Goal: Book appointment/travel/reservation

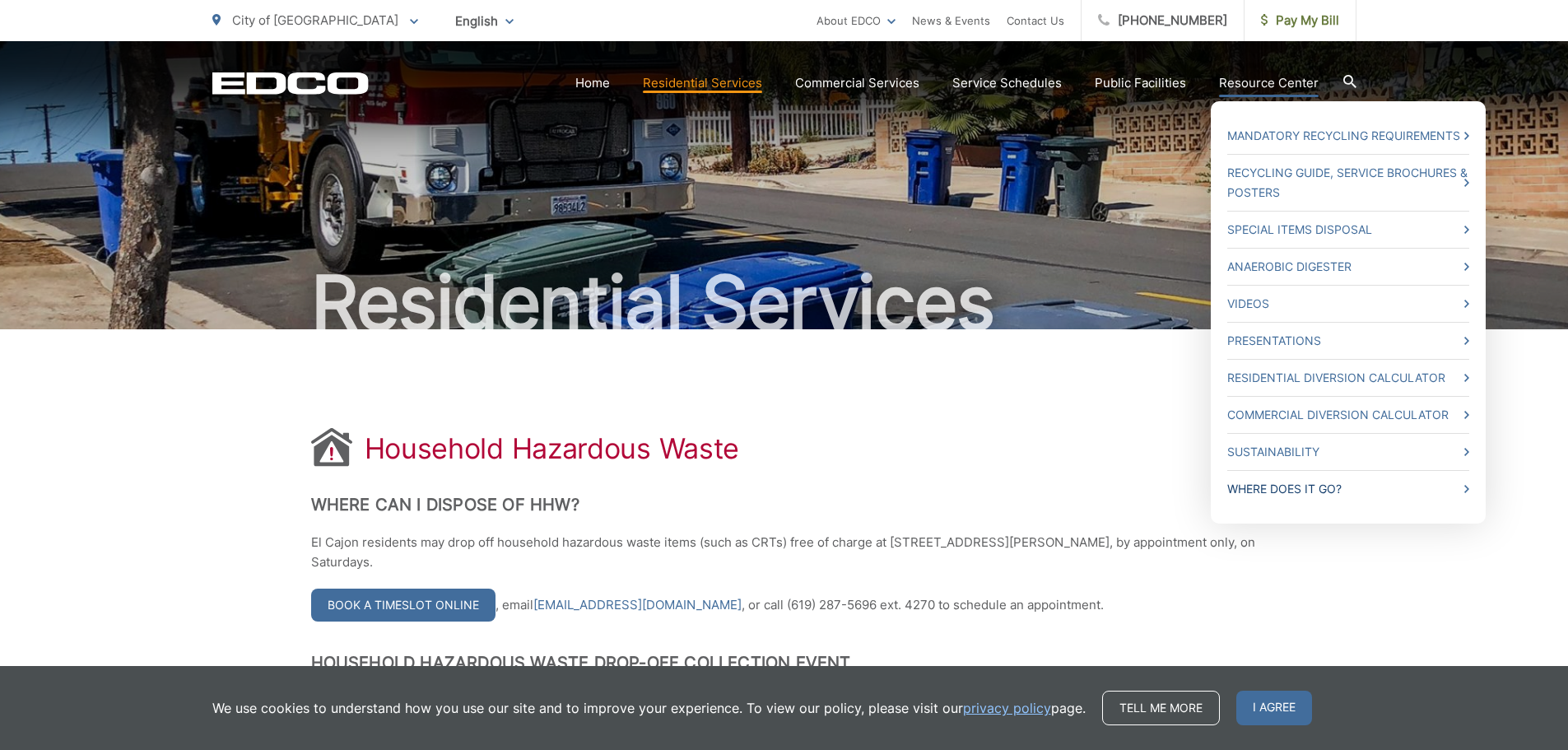
click at [1294, 481] on link "Where Does it Go?" at bounding box center [1348, 489] width 242 height 20
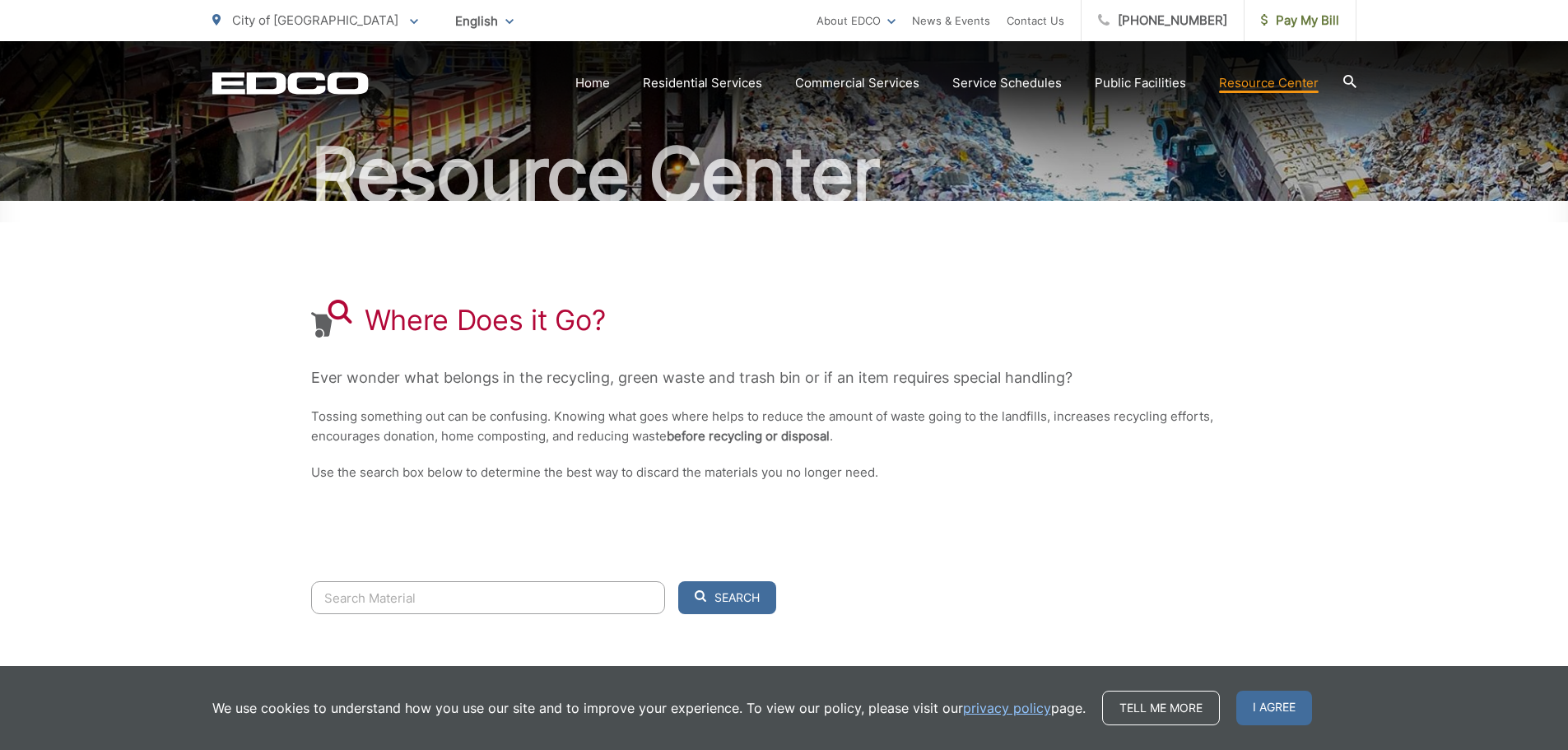
scroll to position [243, 0]
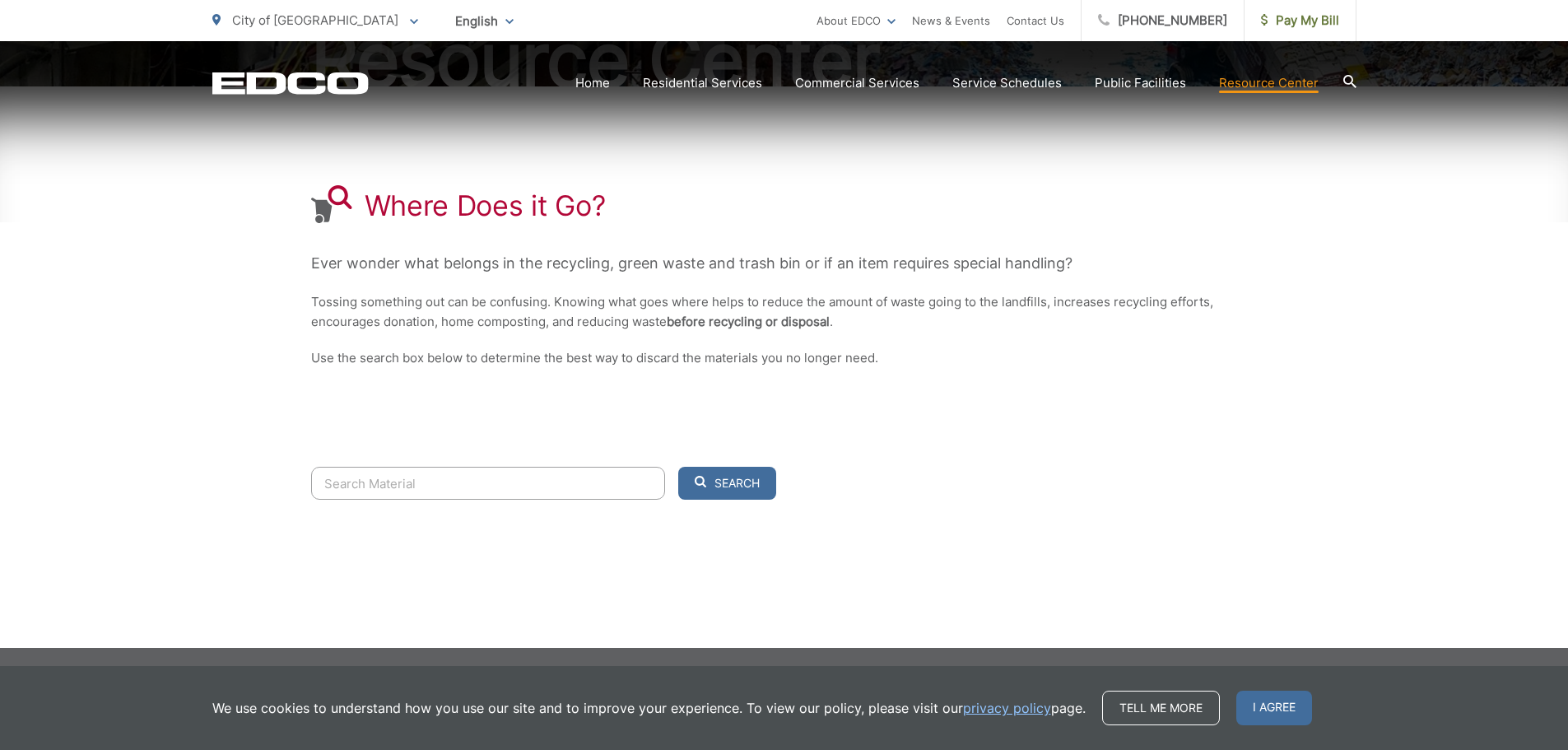
click at [528, 482] on input "Search" at bounding box center [488, 482] width 354 height 33
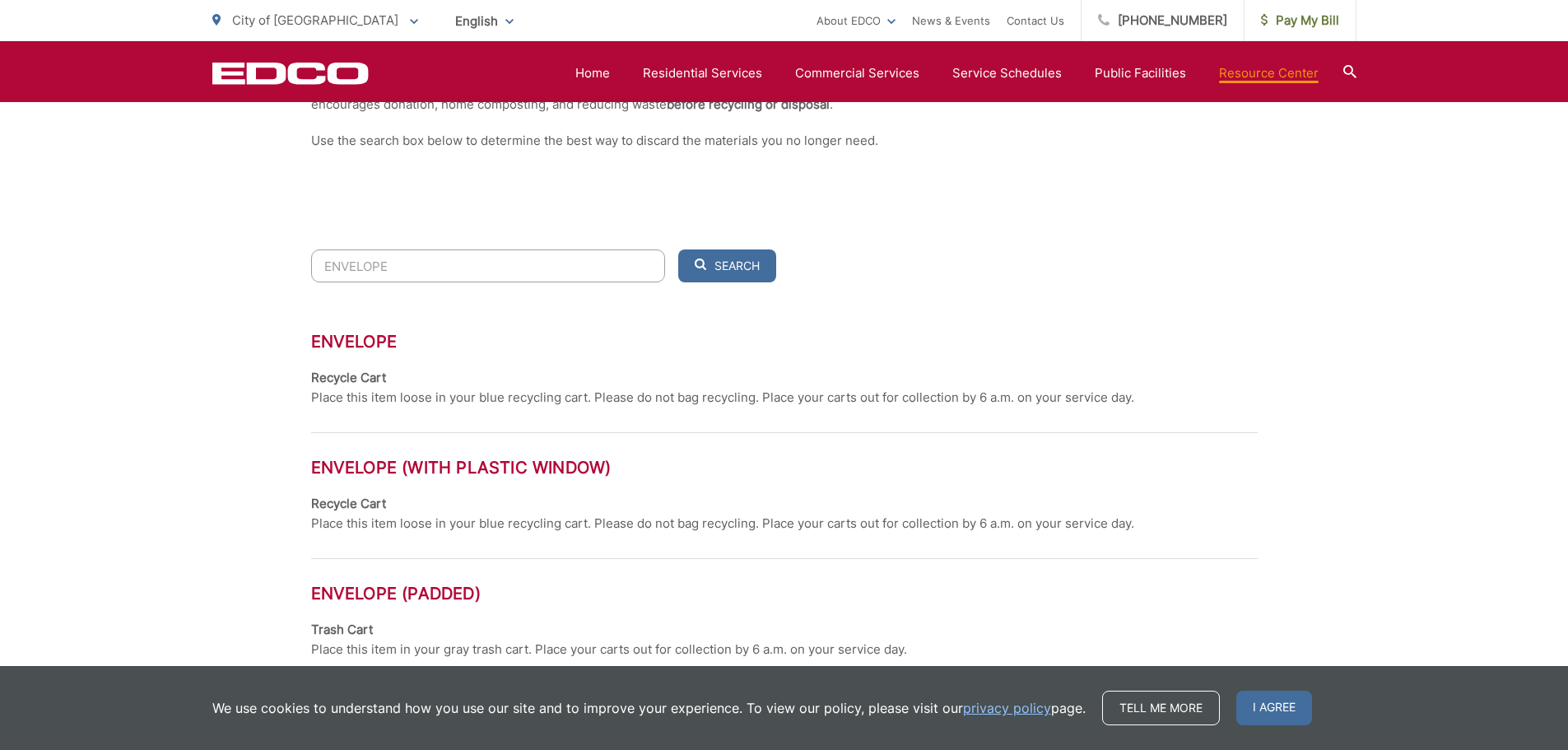
scroll to position [490, 0]
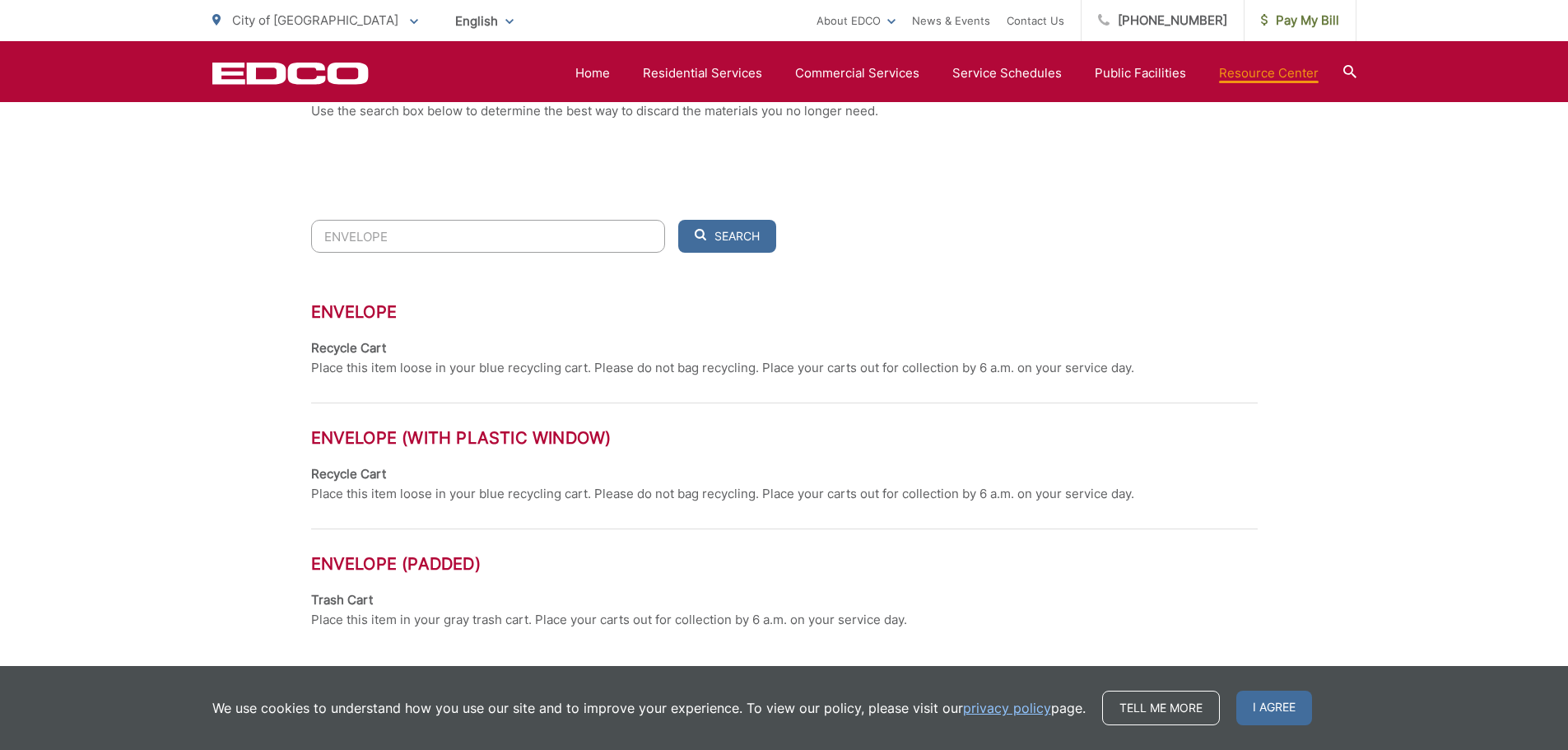
type input "ENVELOPE"
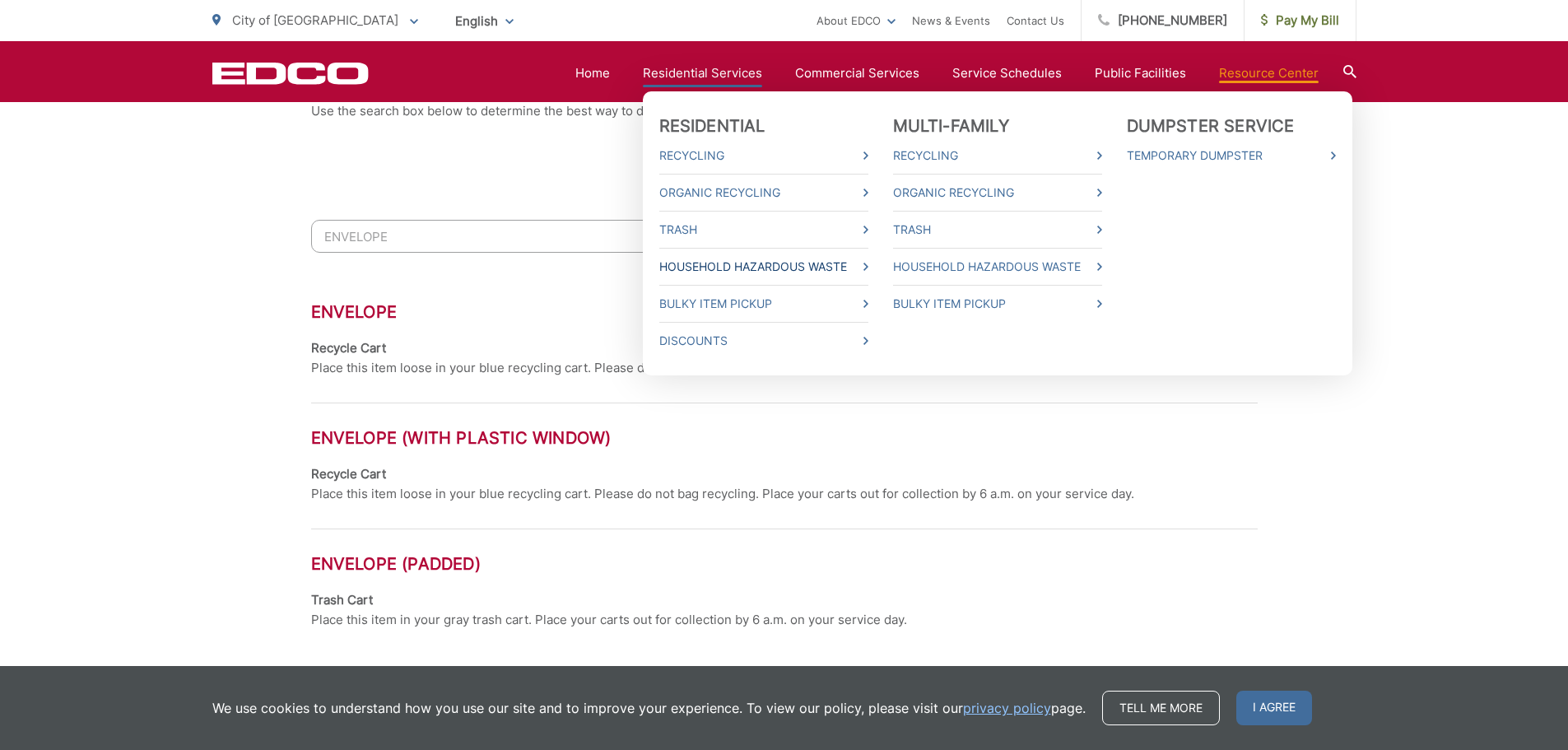
click at [723, 261] on link "Household Hazardous Waste" at bounding box center [764, 267] width 209 height 20
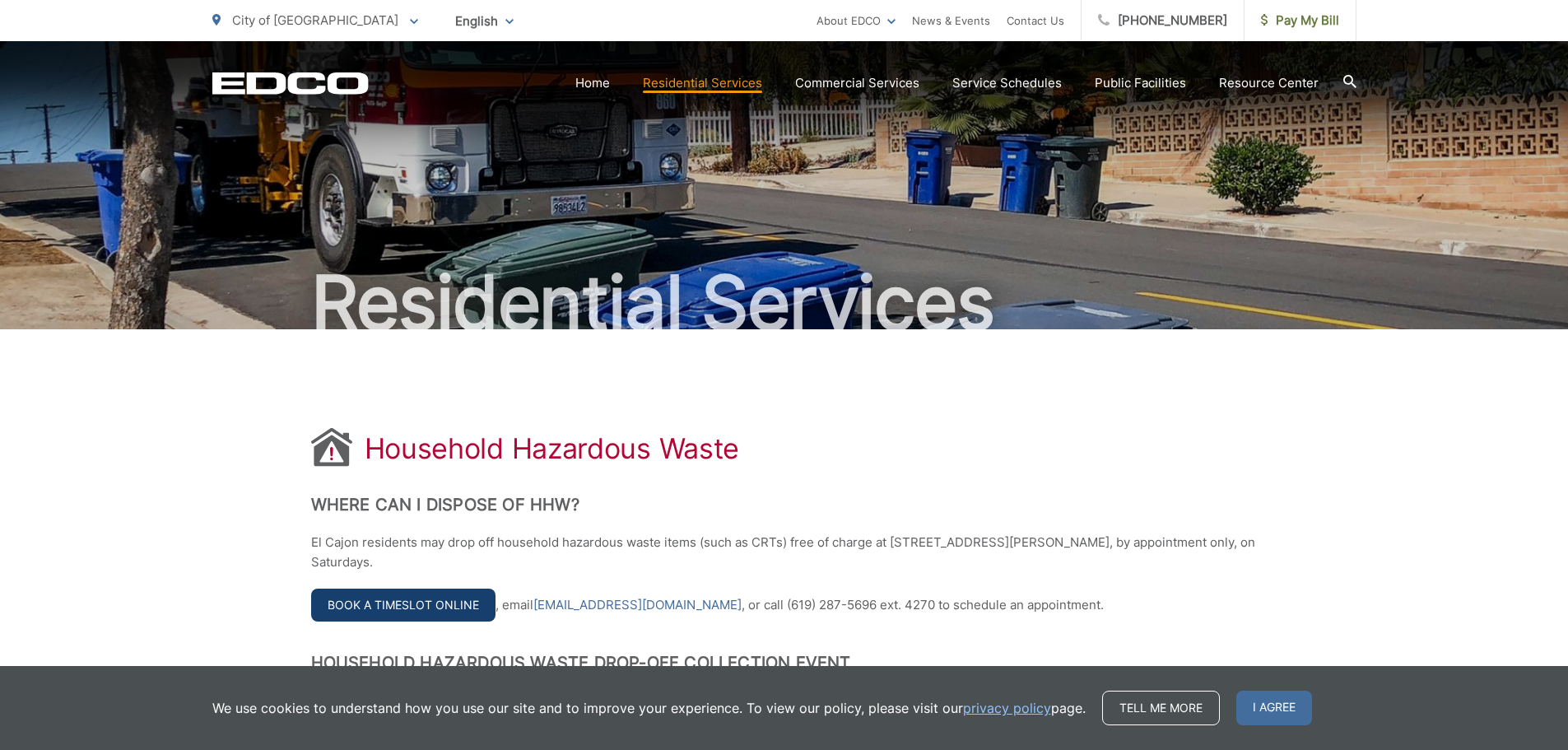
click at [394, 604] on link "Book a Timeslot Online" at bounding box center [403, 605] width 185 height 33
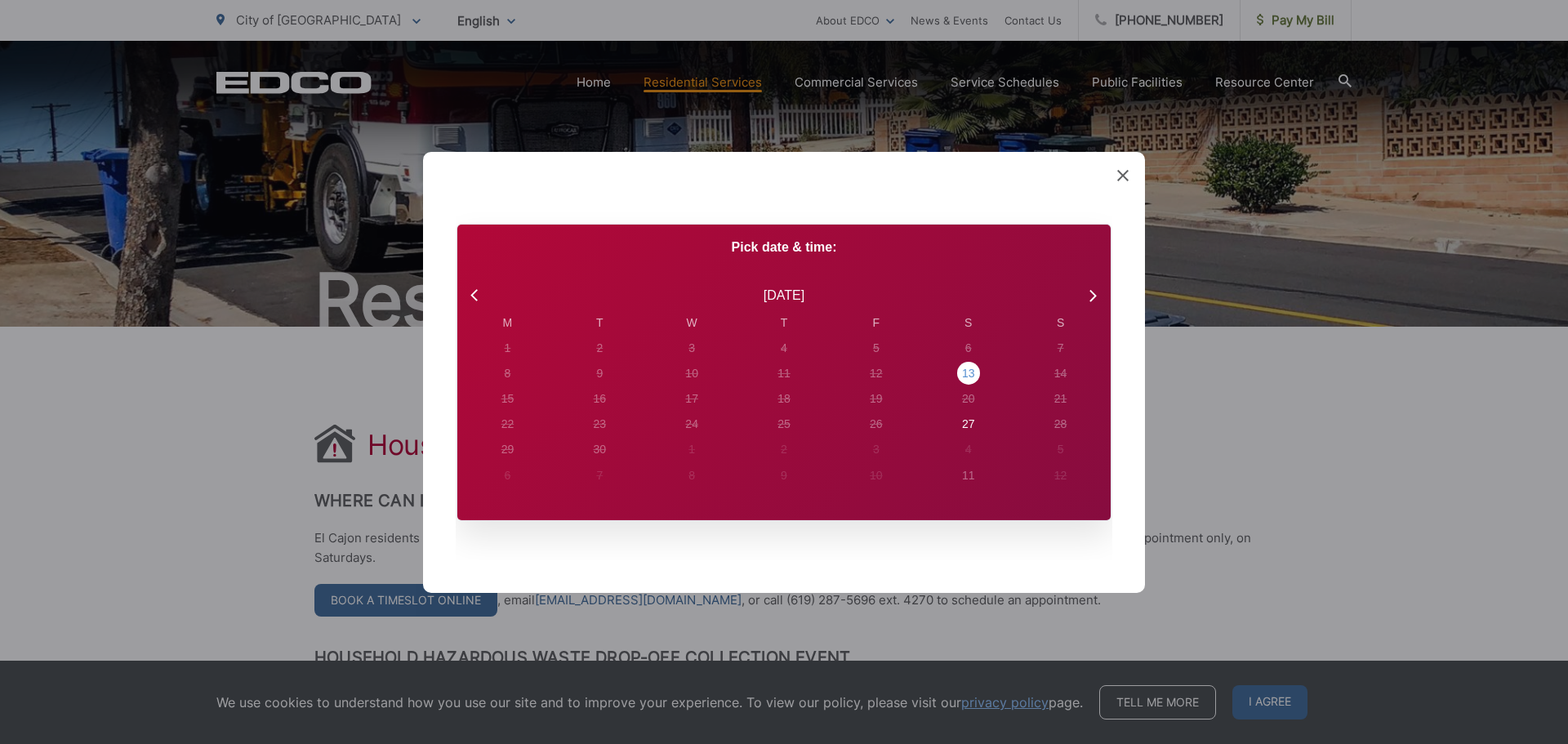
click at [511, 357] on div "13" at bounding box center [508, 348] width 7 height 17
radio input "true"
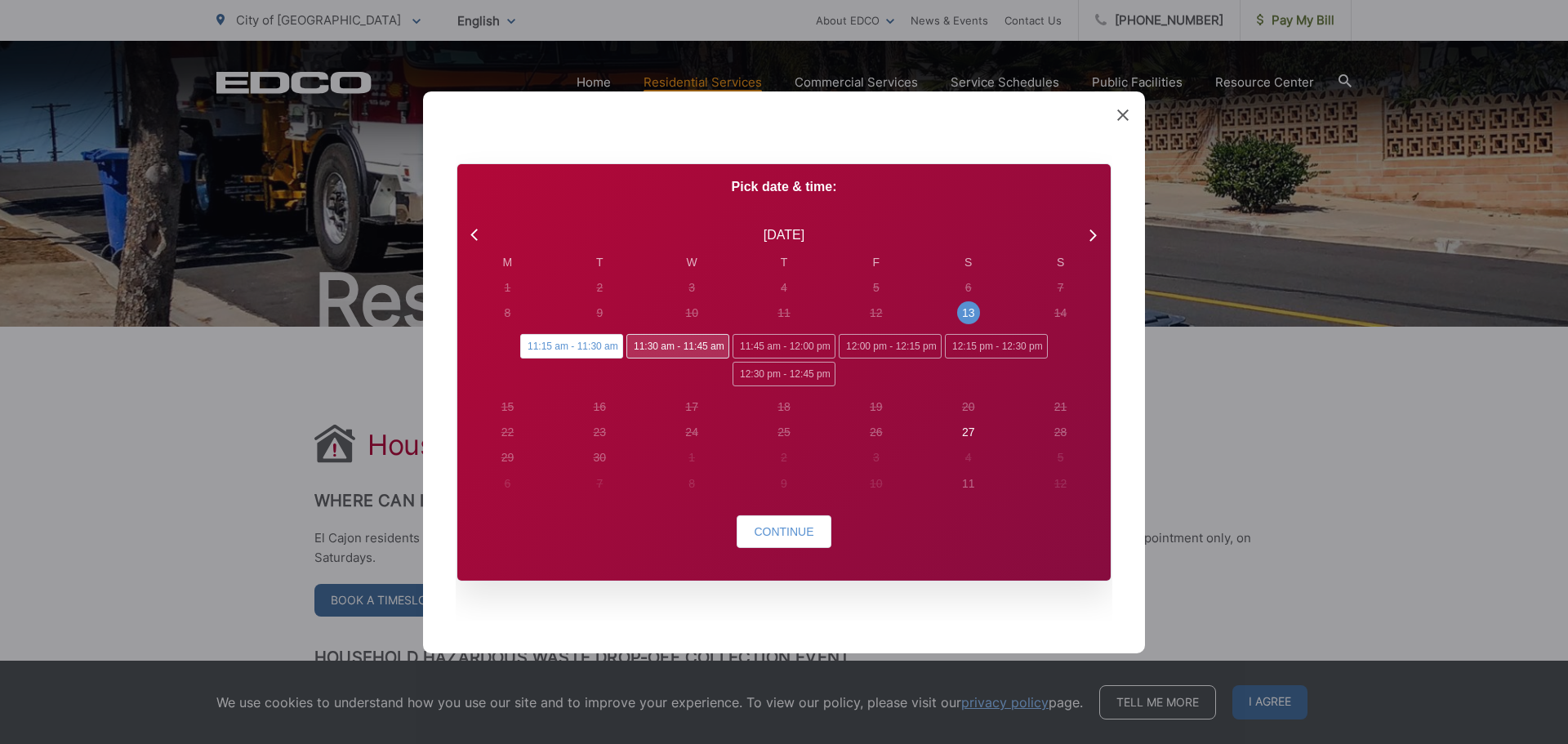
click at [661, 340] on span "11:30 am - 11:45 am" at bounding box center [678, 346] width 103 height 25
click at [637, 340] on input "11:30 am - 11:45 am" at bounding box center [632, 339] width 11 height 11
radio input "true"
radio input "false"
click at [783, 530] on span "Continue" at bounding box center [784, 531] width 60 height 13
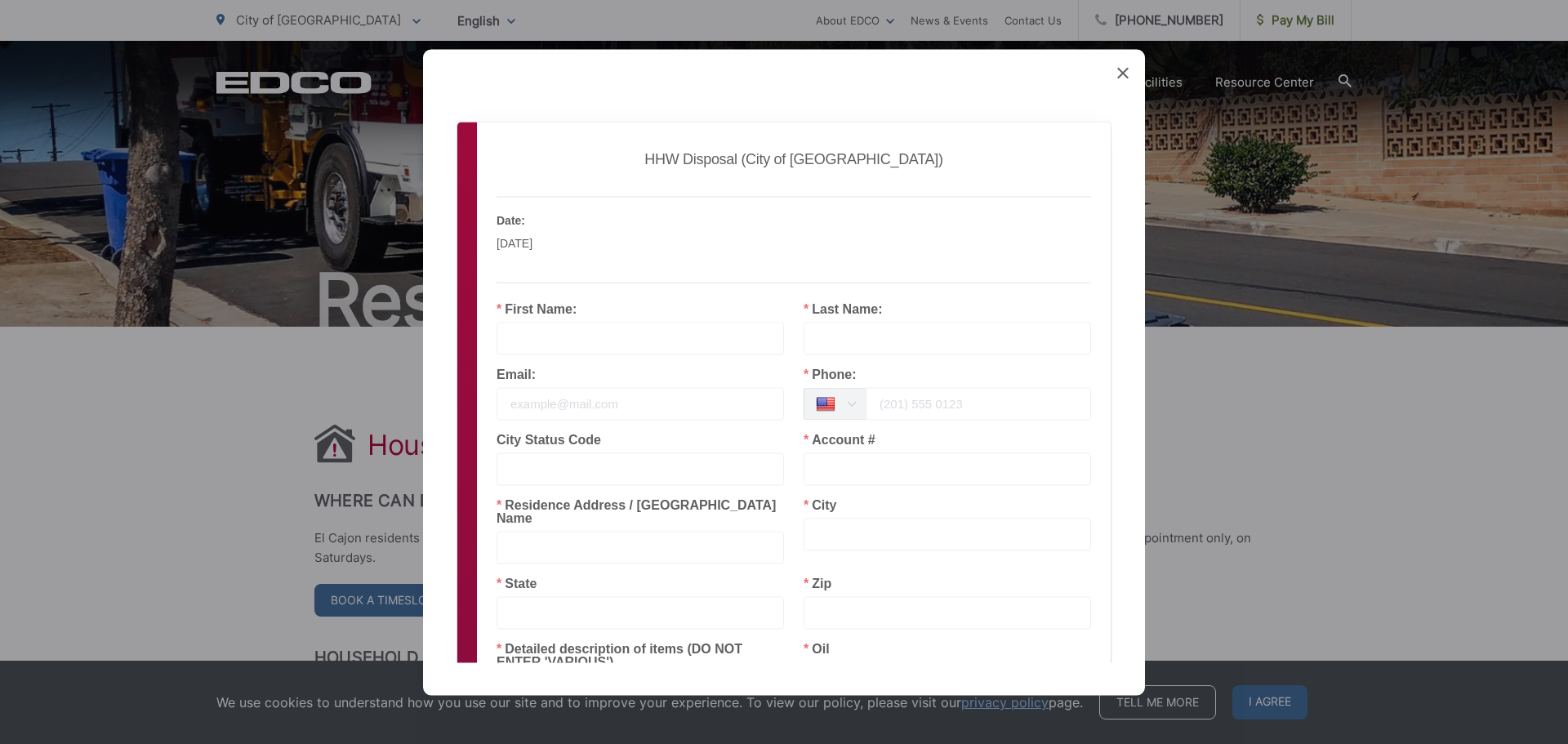
click at [596, 336] on input "text" at bounding box center [639, 337] width 287 height 32
type input "ALFRED"
click at [838, 349] on input "text" at bounding box center [947, 337] width 287 height 32
type input "FARMER"
click at [665, 405] on input "email" at bounding box center [639, 403] width 287 height 32
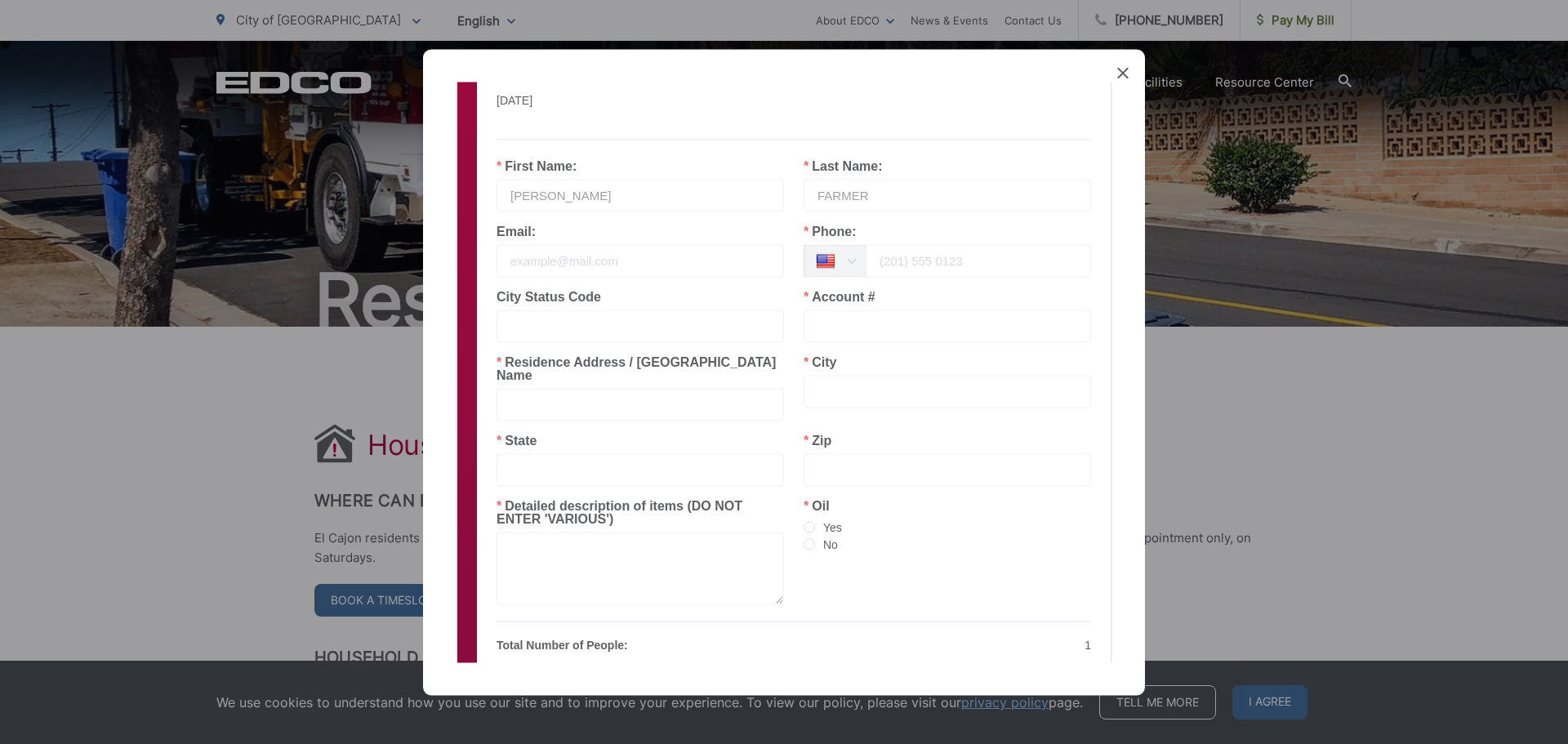
scroll to position [245, 0]
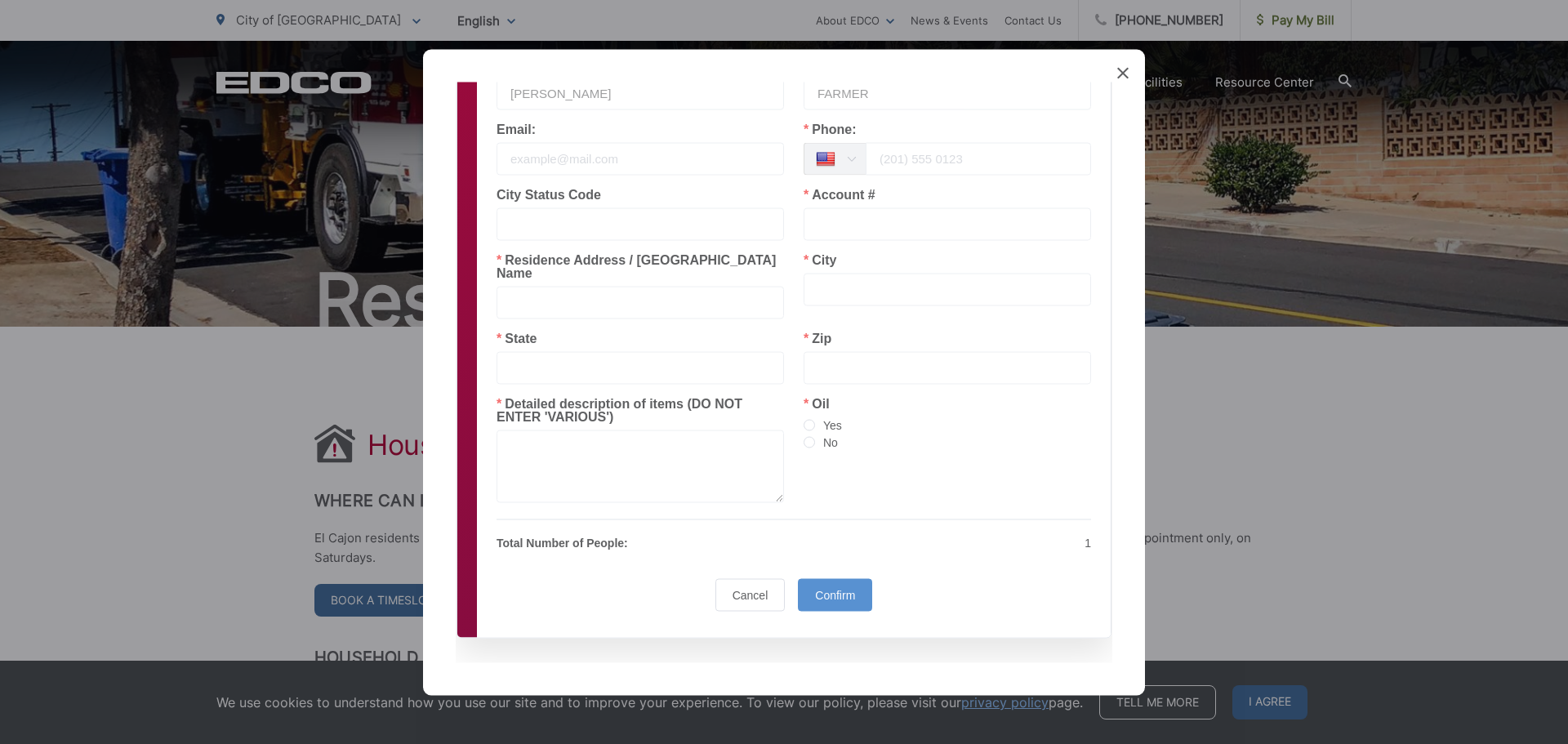
click at [843, 228] on input "text" at bounding box center [947, 223] width 287 height 32
type input "16-L2 614551"
click at [873, 297] on input "text" at bounding box center [947, 288] width 287 height 32
type input "EL CAJON"
click at [614, 351] on input "text" at bounding box center [639, 367] width 287 height 32
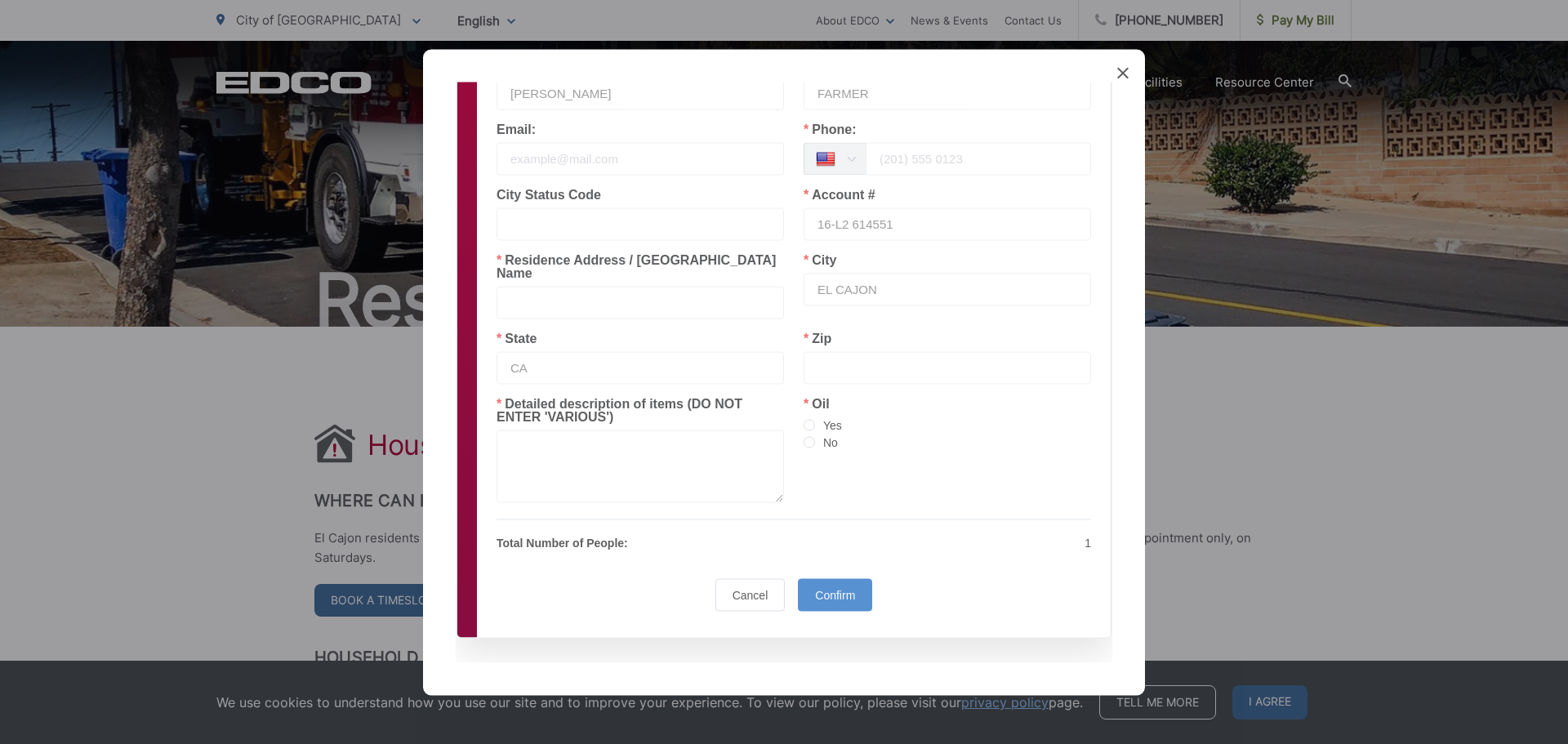
type input "CA"
click at [848, 353] on input "text" at bounding box center [947, 367] width 287 height 32
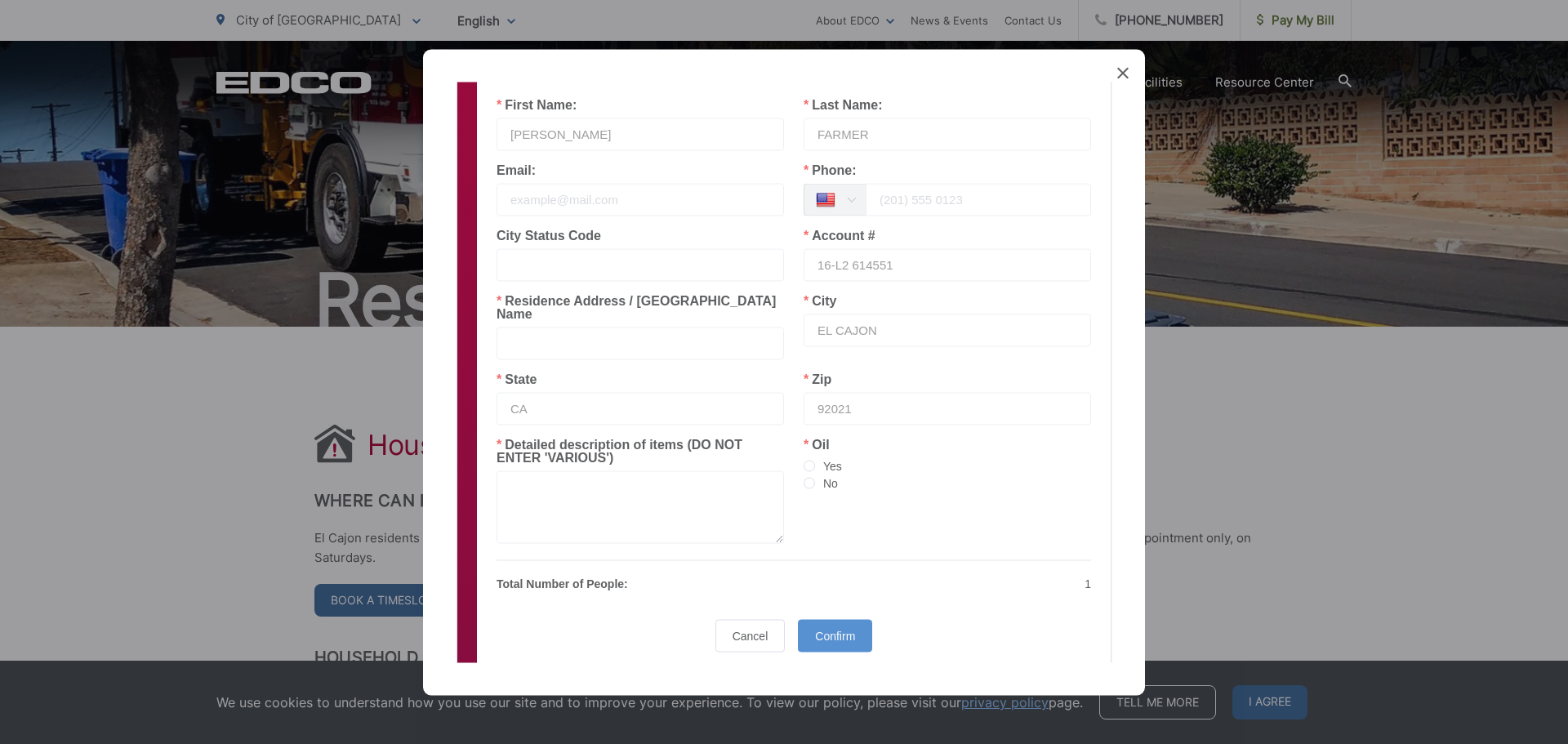
scroll to position [164, 0]
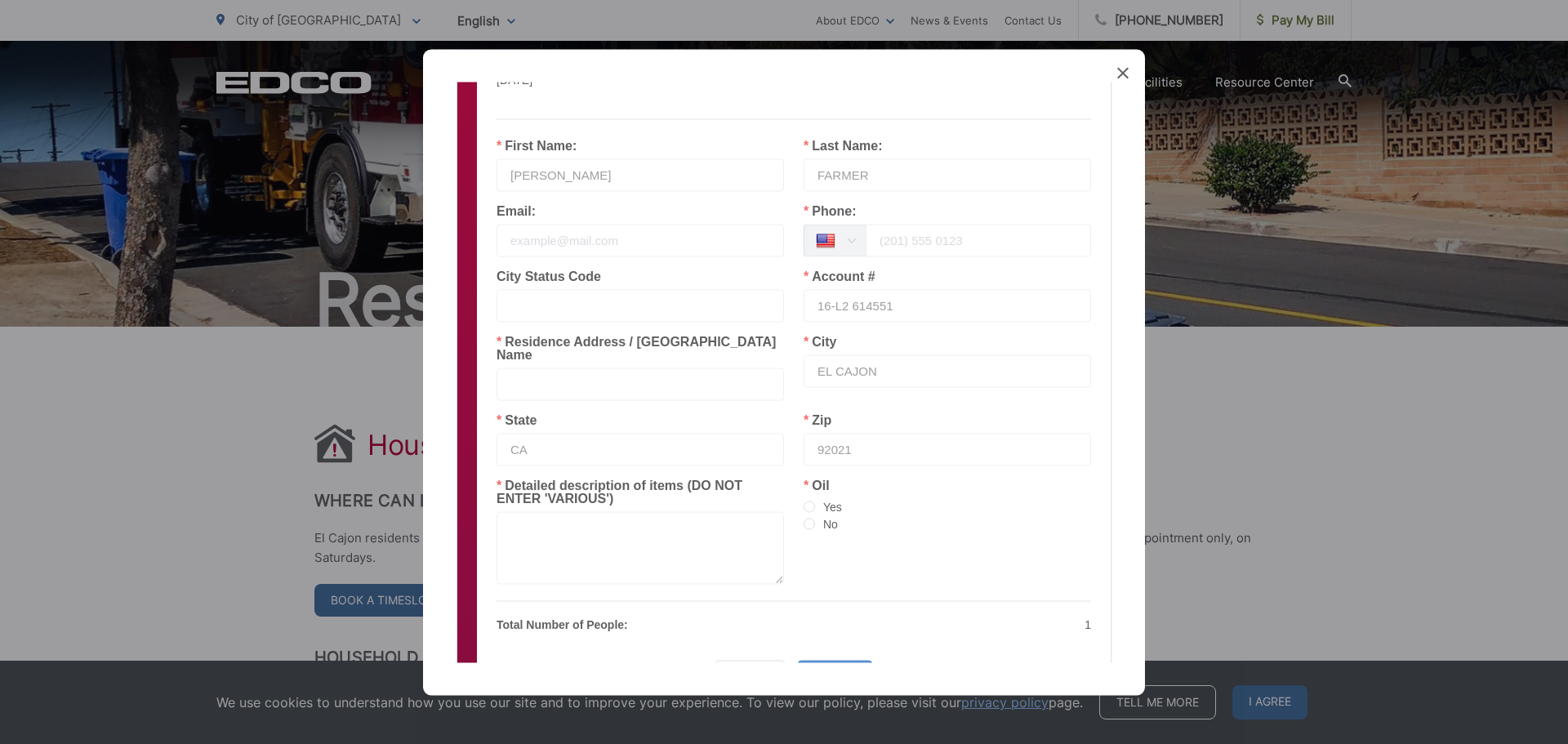
type input "92021"
click at [645, 368] on input "text" at bounding box center [639, 383] width 287 height 32
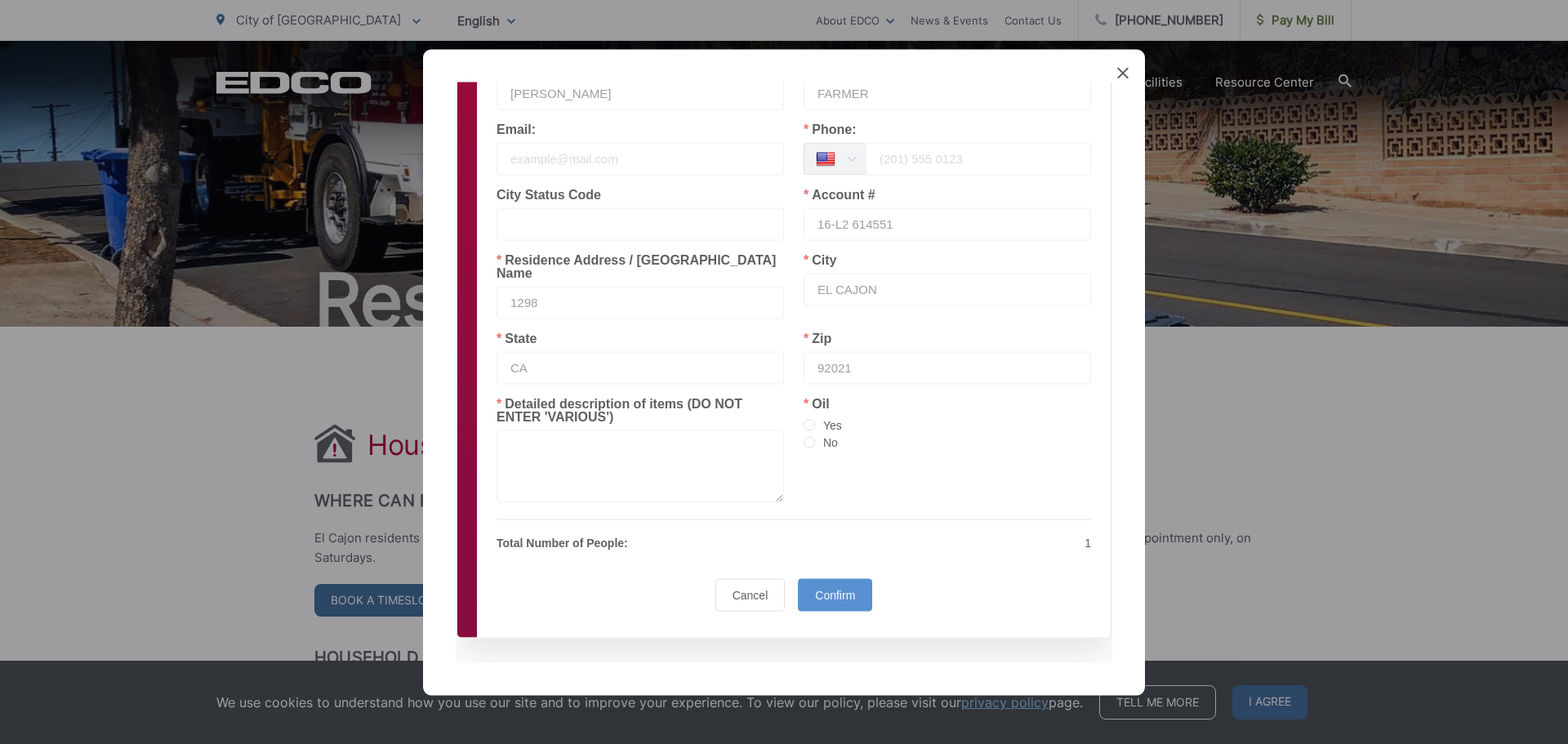
scroll to position [247, 0]
type input "1298"
click at [815, 433] on span "No" at bounding box center [826, 439] width 23 height 13
click at [811, 434] on input "No" at bounding box center [810, 440] width 12 height 13
radio input "true"
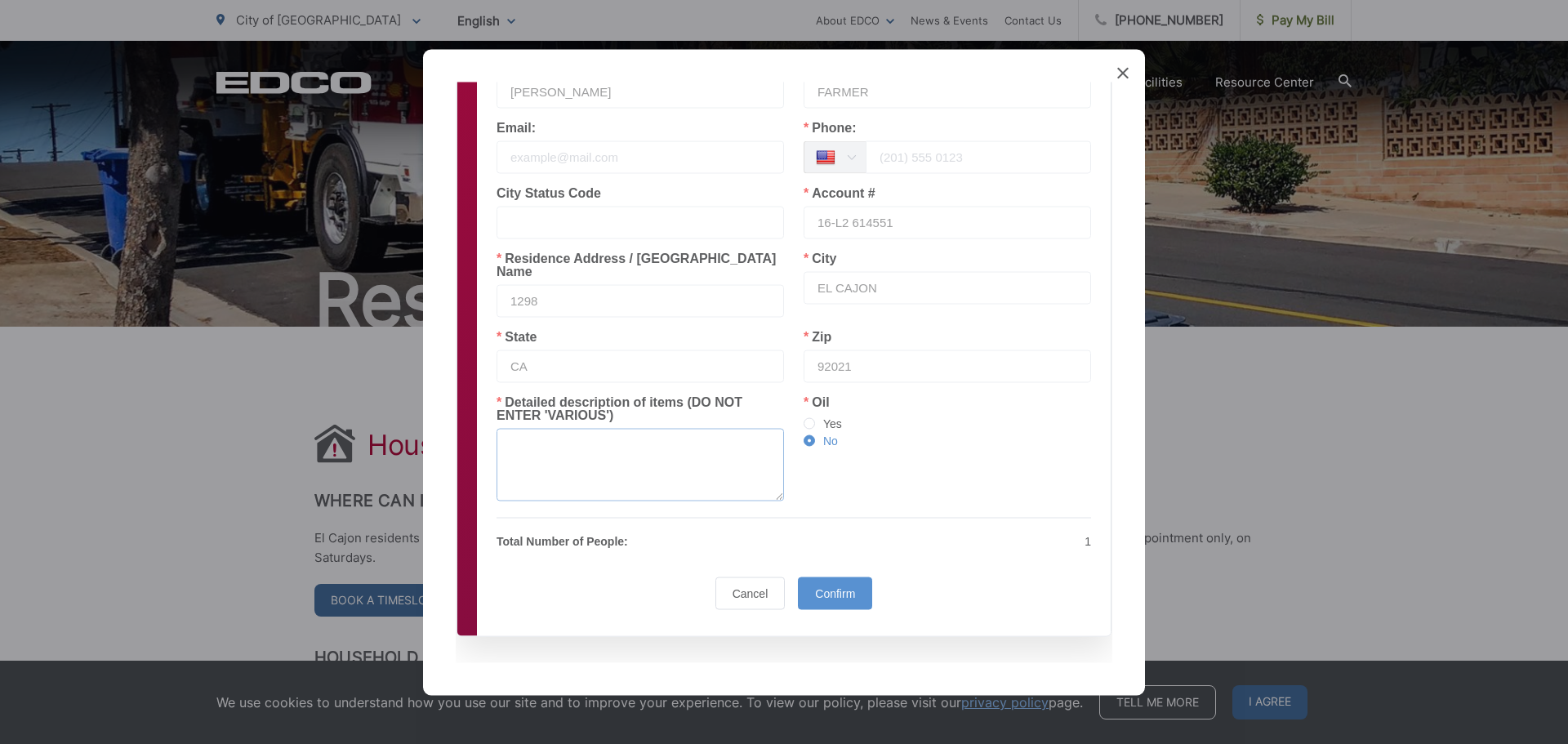
click at [687, 456] on textarea at bounding box center [639, 464] width 287 height 73
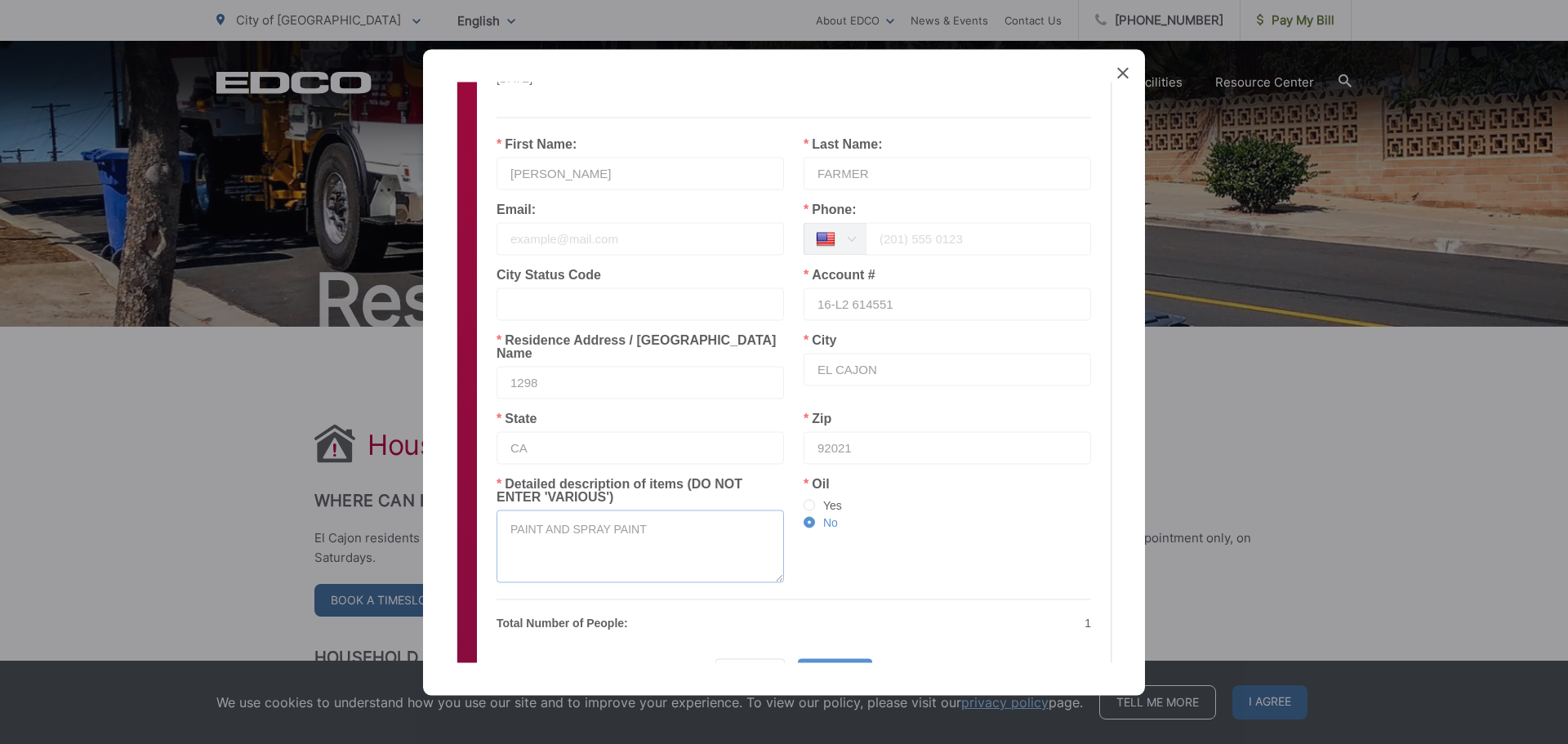
scroll to position [83, 0]
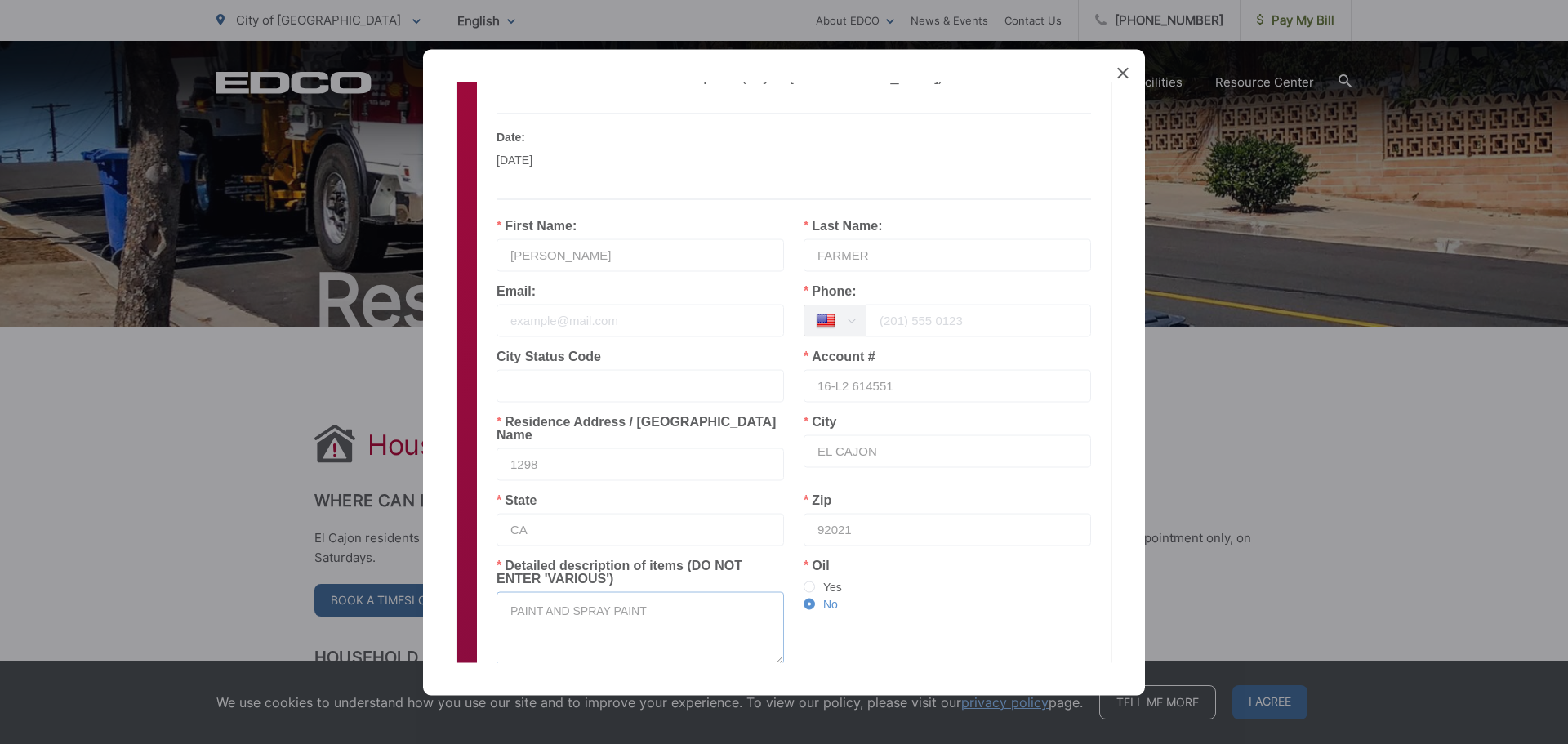
type textarea "PAINT AND SPRAY PAINT"
click at [908, 312] on input "tel" at bounding box center [979, 320] width 226 height 32
type input "619-987"
click at [688, 325] on input "email" at bounding box center [639, 320] width 287 height 32
type input "ALFREDFARMER@HOTMAIL.COM"
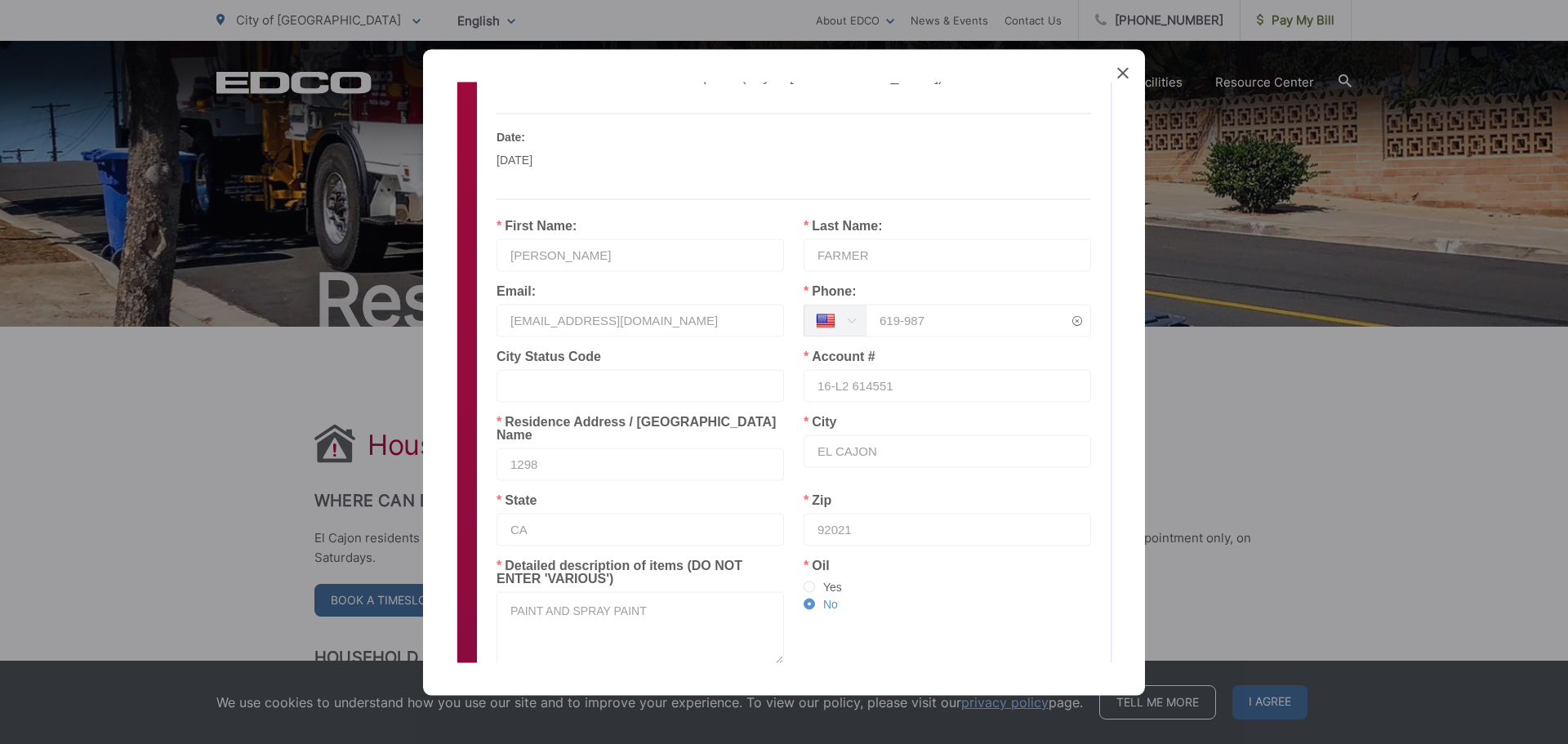
click at [952, 322] on input "619-987" at bounding box center [979, 320] width 226 height 32
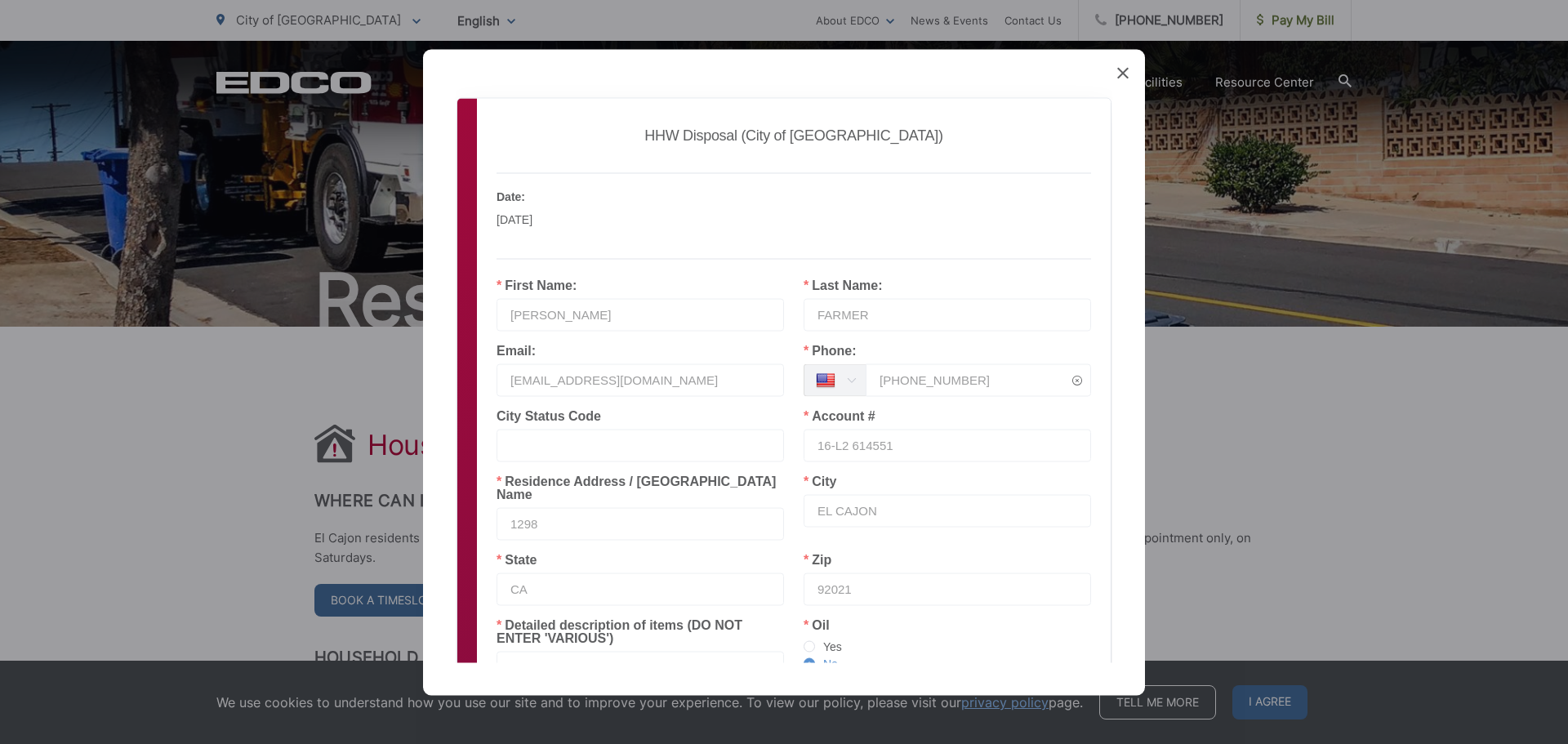
scroll to position [0, 0]
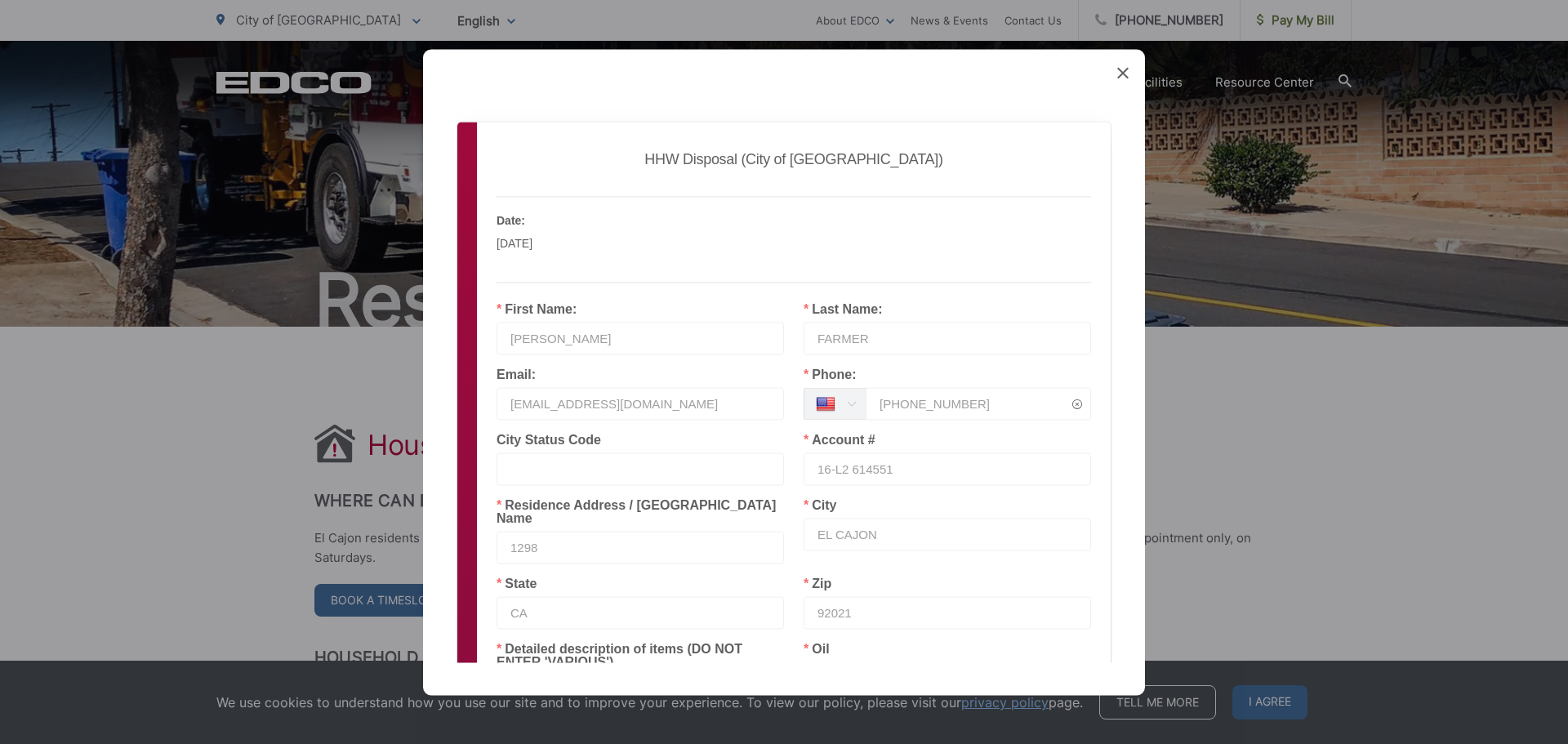
type input "619-987-1407"
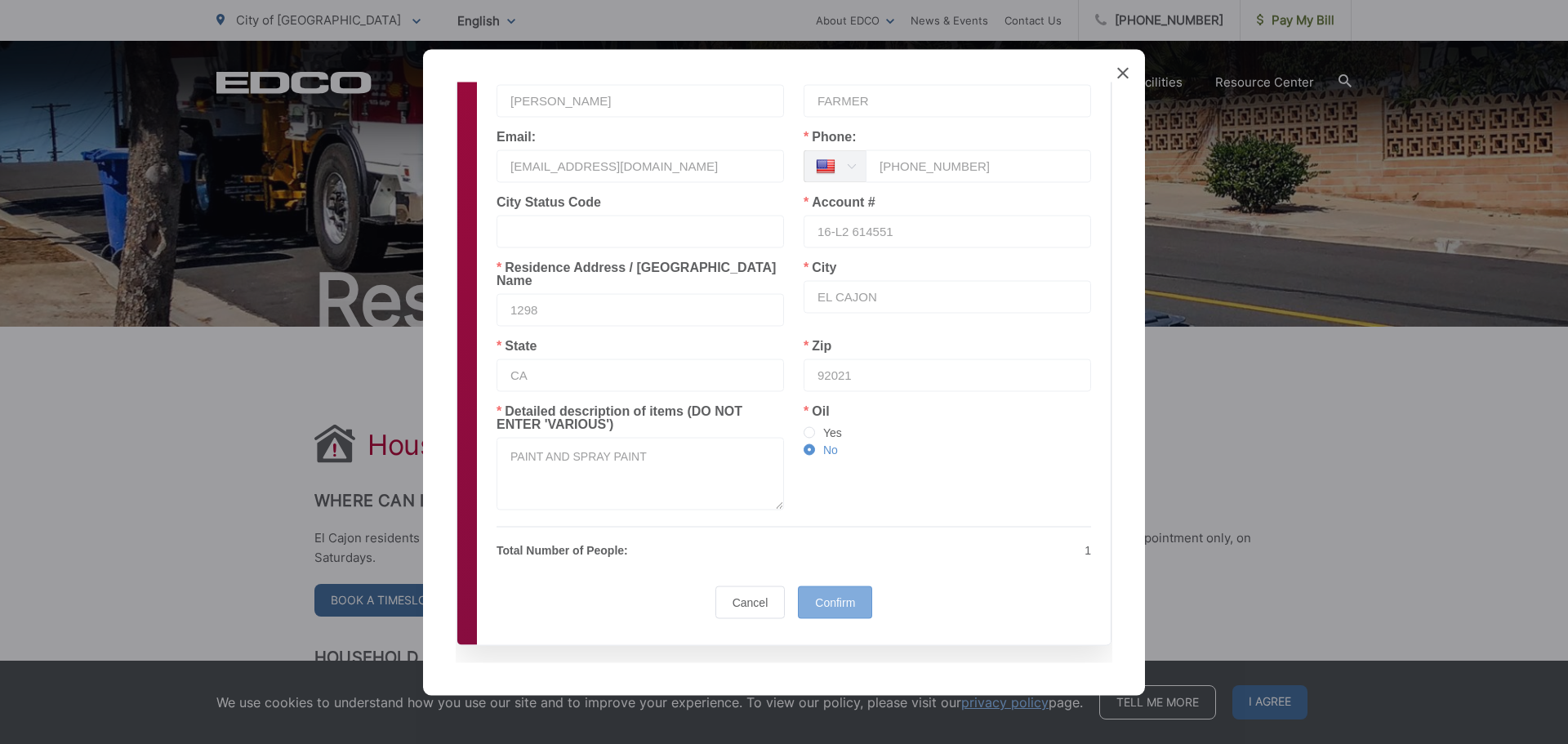
scroll to position [245, 0]
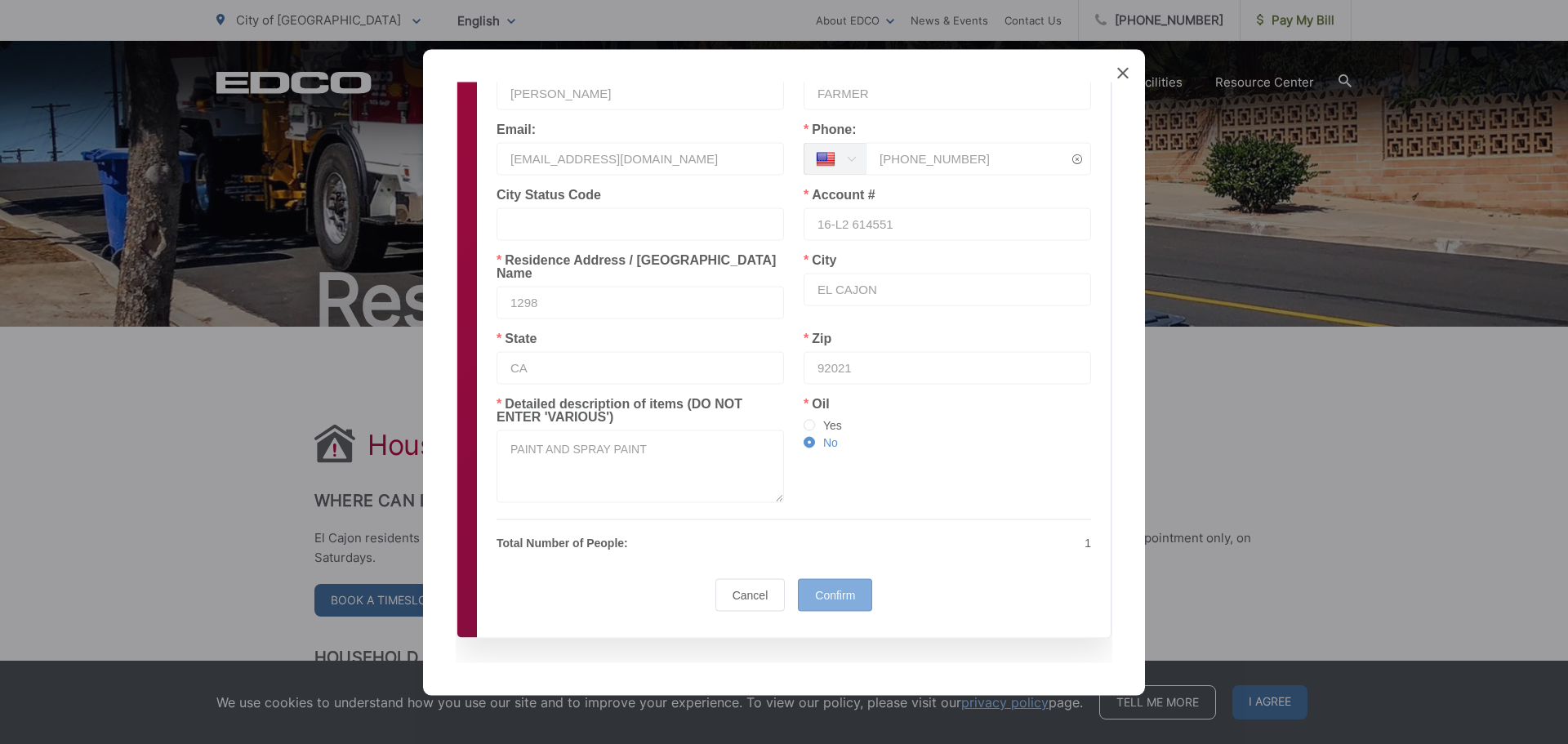
click at [825, 588] on span "Confirm" at bounding box center [835, 594] width 40 height 13
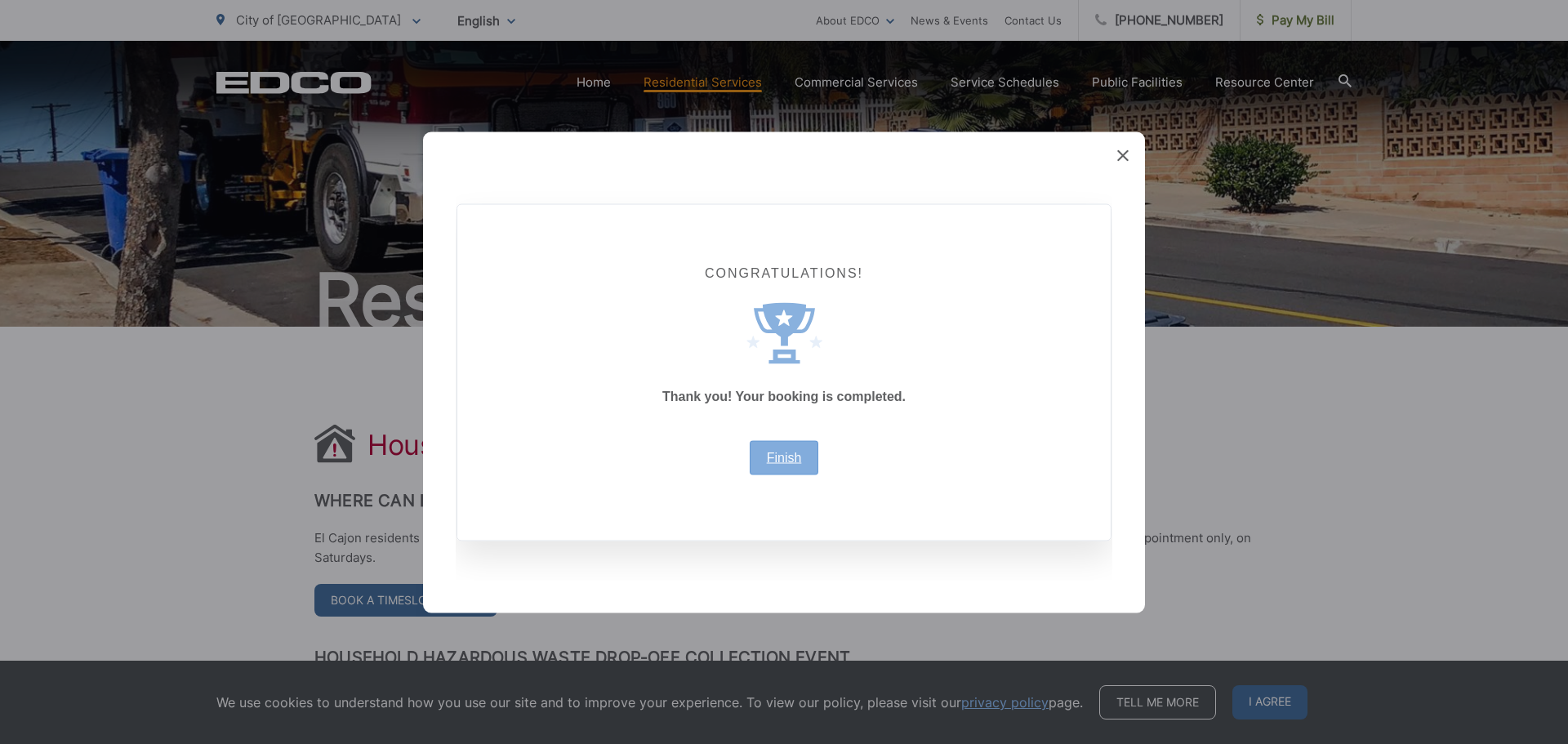
click at [781, 452] on link "Finish" at bounding box center [784, 457] width 35 height 13
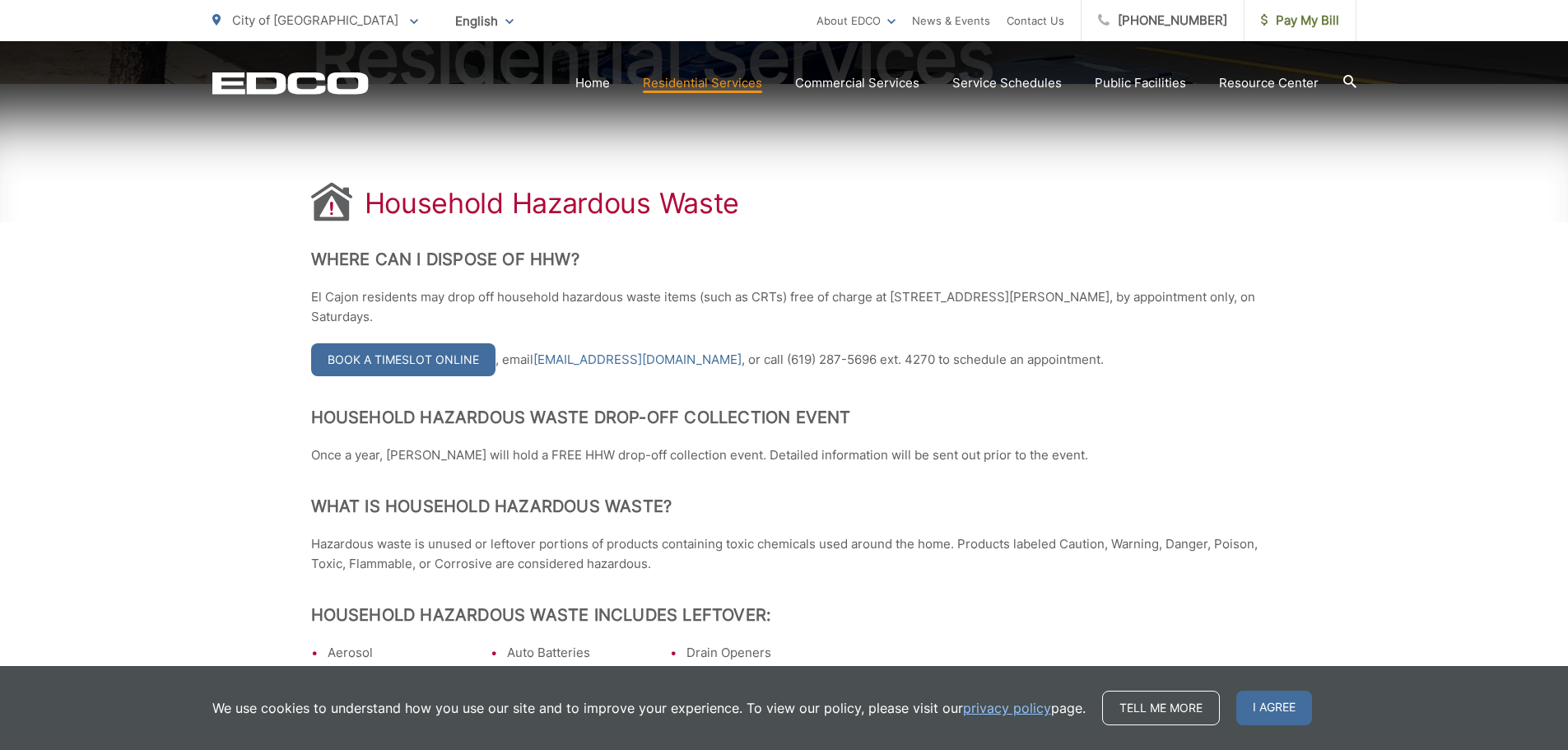
scroll to position [247, 0]
click at [407, 349] on link "Book a Timeslot Online" at bounding box center [403, 358] width 185 height 33
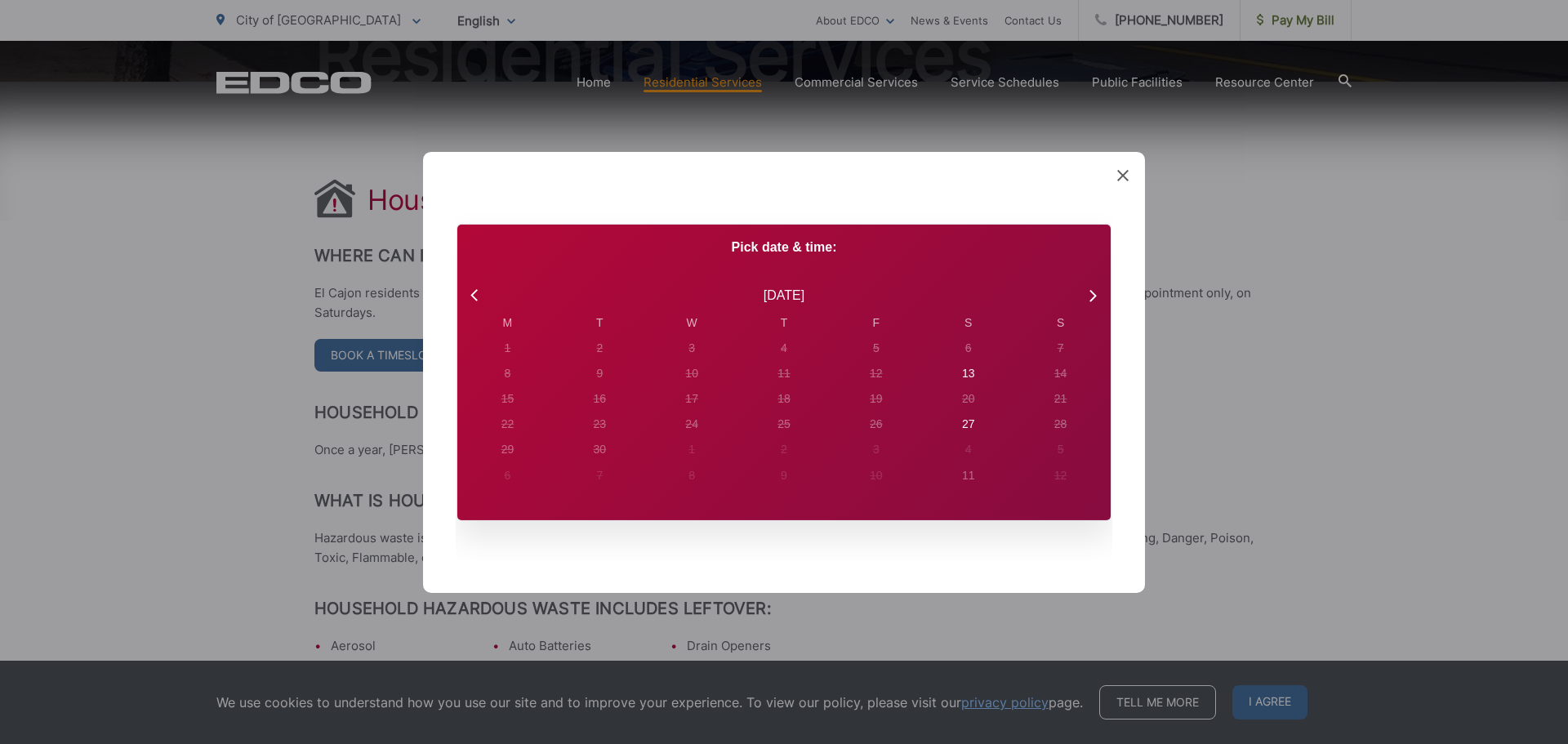
click at [1123, 162] on div "Created with Sketch. Book Appointment Bringing anyone with you? Number of Addit…" at bounding box center [784, 372] width 722 height 441
click at [1121, 169] on span at bounding box center [1124, 175] width 12 height 17
